Goal: Information Seeking & Learning: Learn about a topic

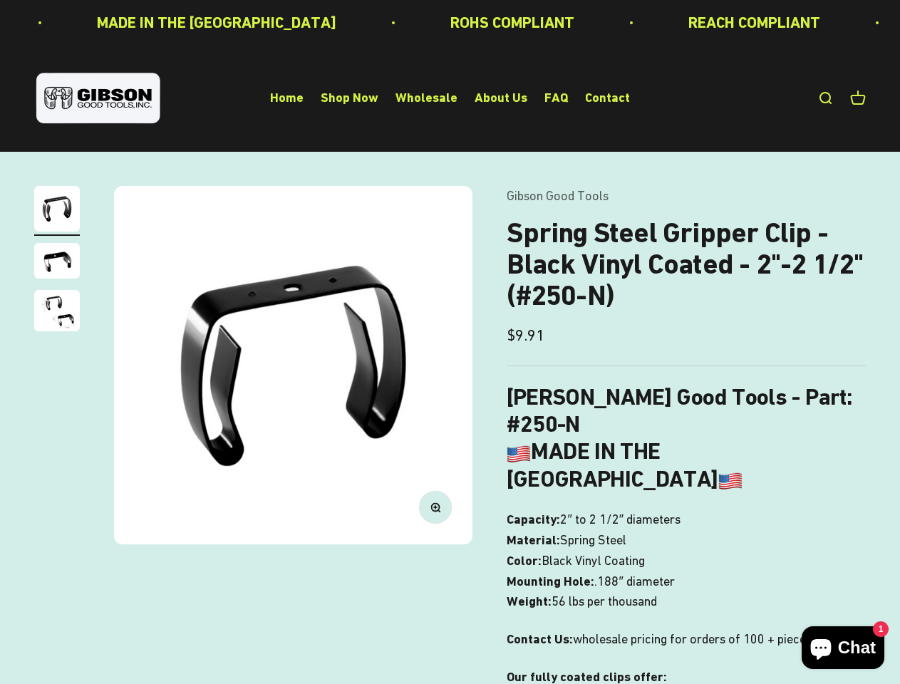
click at [450, 342] on img at bounding box center [293, 365] width 358 height 358
click at [293, 365] on img at bounding box center [293, 365] width 358 height 358
click at [435, 507] on icon "button" at bounding box center [435, 507] width 4 height 4
click at [57, 211] on img "Go to item 1" at bounding box center [57, 209] width 46 height 46
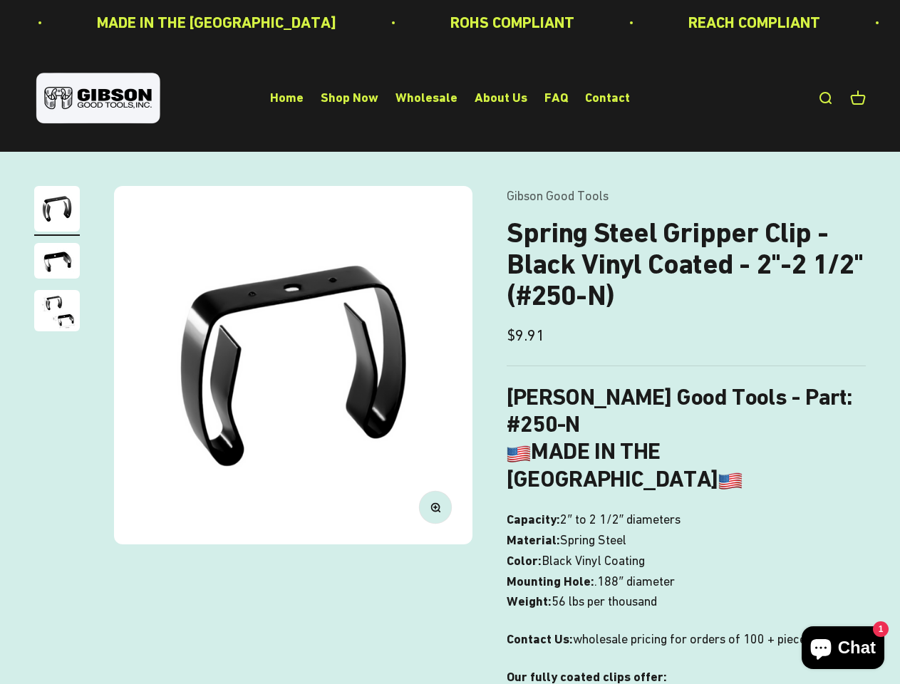
click at [57, 263] on img "Go to item 2" at bounding box center [57, 261] width 46 height 36
click at [57, 313] on img "Go to item 3" at bounding box center [57, 310] width 46 height 41
